Goal: Navigation & Orientation: Find specific page/section

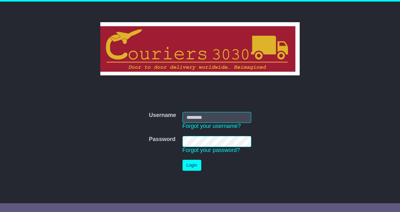
type input "**********"
click at [192, 164] on button "Login" at bounding box center [192, 165] width 19 height 11
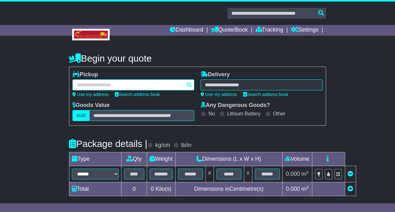
click at [118, 83] on div at bounding box center [134, 84] width 122 height 11
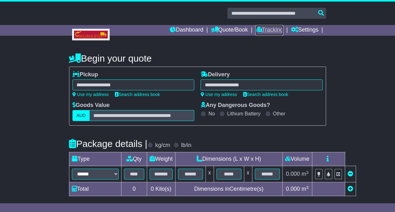
click at [264, 29] on link "Tracking" at bounding box center [270, 30] width 28 height 11
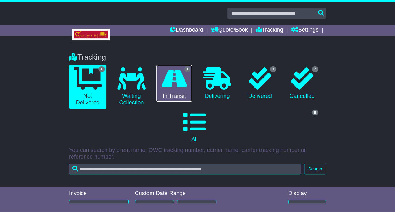
click at [182, 93] on link "1 In Transit" at bounding box center [175, 83] width 36 height 37
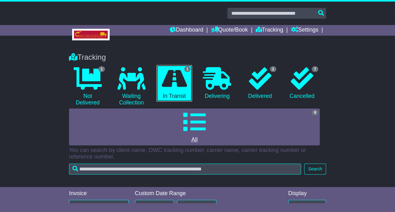
scroll to position [107, 0]
